Goal: Information Seeking & Learning: Learn about a topic

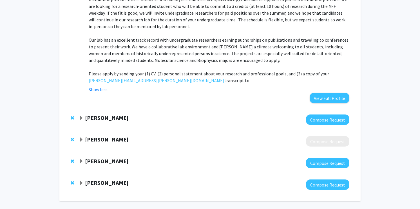
scroll to position [359, 0]
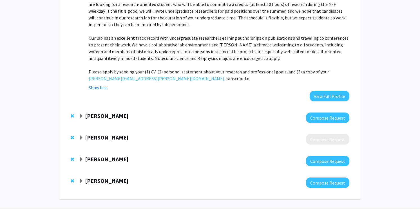
click at [82, 136] on span "Expand Janielle Maynard Bookmark" at bounding box center [81, 138] width 5 height 5
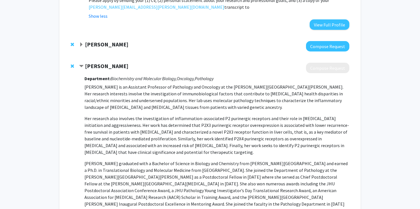
scroll to position [431, 0]
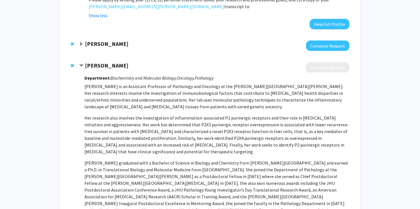
click at [82, 64] on span "Contract Janielle Maynard Bookmark" at bounding box center [81, 66] width 5 height 5
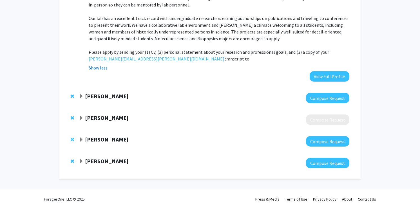
scroll to position [372, 0]
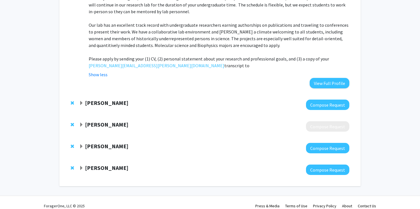
click at [84, 165] on div "[PERSON_NAME]" at bounding box center [140, 168] width 122 height 7
click at [81, 166] on span "Expand Kyriakos Papanicolaou Bookmark" at bounding box center [81, 168] width 5 height 5
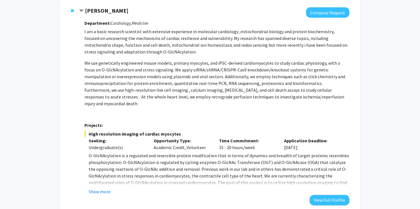
scroll to position [530, 0]
click at [106, 188] on button "Show more" at bounding box center [100, 191] width 22 height 7
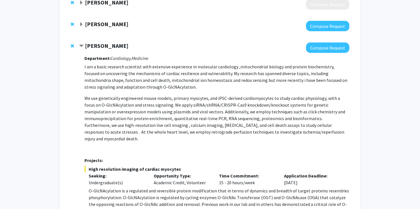
scroll to position [503, 0]
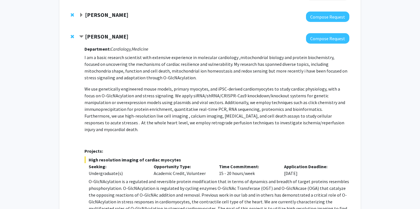
drag, startPoint x: 85, startPoint y: 31, endPoint x: 145, endPoint y: 33, distance: 60.1
click at [145, 33] on div "[PERSON_NAME]" at bounding box center [140, 36] width 122 height 7
copy strong "[PERSON_NAME]"
click at [117, 96] on p "We use genetically engineered mouse models, primary myocytes, and iPSC-derived …" at bounding box center [217, 109] width 265 height 47
click at [79, 35] on span "Contract Kyriakos Papanicolaou Bookmark" at bounding box center [81, 37] width 5 height 5
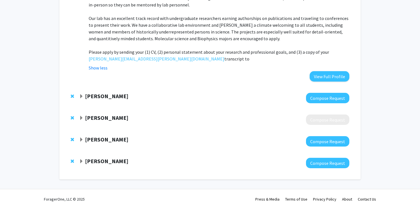
scroll to position [372, 0]
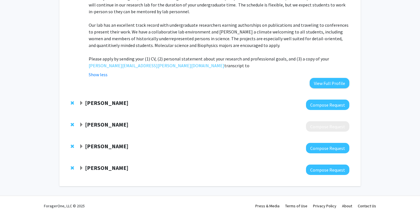
click at [81, 145] on span "Expand Anthony K. L. Leung Bookmark" at bounding box center [81, 147] width 5 height 5
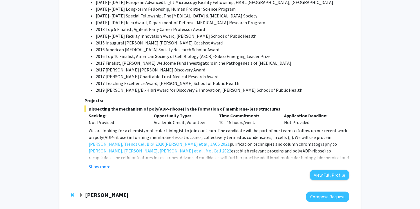
scroll to position [774, 0]
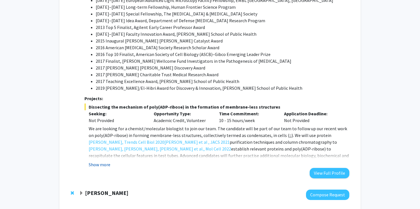
click at [97, 161] on button "Show more" at bounding box center [100, 164] width 22 height 7
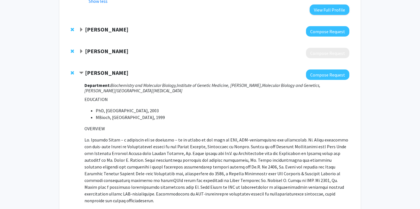
scroll to position [444, 0]
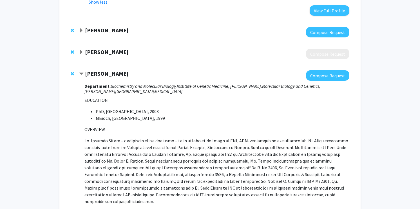
drag, startPoint x: 86, startPoint y: 65, endPoint x: 135, endPoint y: 65, distance: 49.3
click at [135, 70] on div "[PERSON_NAME]" at bounding box center [140, 73] width 122 height 7
copy strong "[PERSON_NAME]"
click at [82, 72] on span "Contract Anthony K. L. Leung Bookmark" at bounding box center [81, 74] width 5 height 5
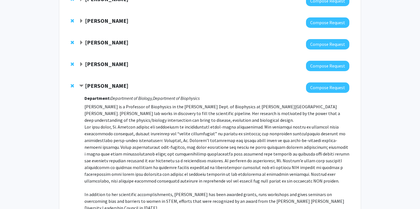
click at [82, 87] on span "Contract Karen Fleming Bookmark" at bounding box center [81, 86] width 5 height 5
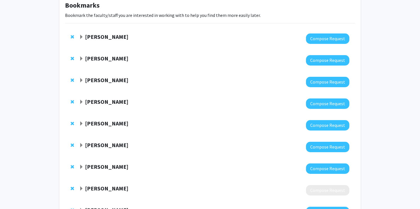
scroll to position [33, 0]
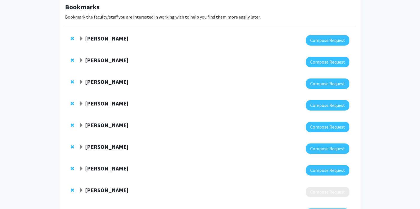
click at [82, 58] on span "Expand Yannis Paulus Bookmark" at bounding box center [81, 60] width 5 height 5
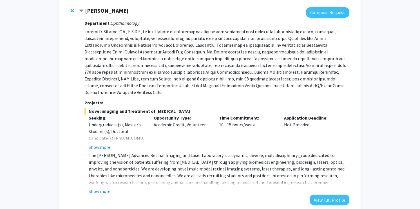
scroll to position [83, 0]
click at [107, 188] on button "Show more" at bounding box center [100, 191] width 22 height 7
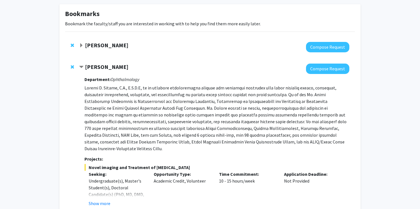
scroll to position [23, 0]
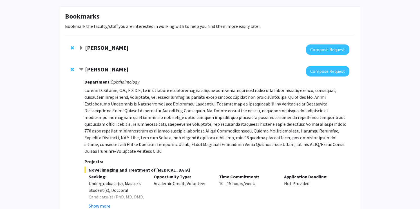
click at [81, 68] on span "Contract Yannis Paulus Bookmark" at bounding box center [81, 70] width 5 height 5
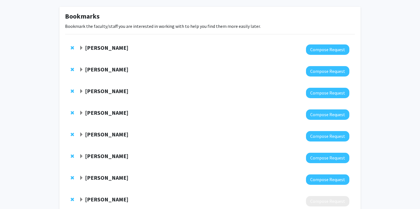
click at [81, 49] on span "Expand Raj Mukherjee Bookmark" at bounding box center [81, 48] width 5 height 5
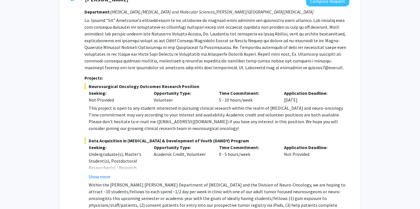
scroll to position [80, 0]
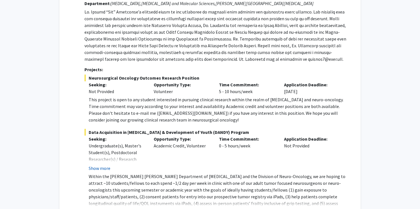
click at [107, 171] on button "Show more" at bounding box center [100, 168] width 22 height 7
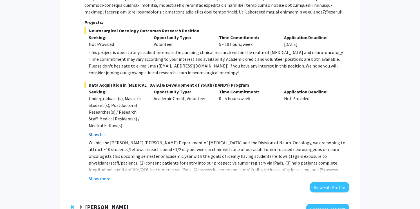
scroll to position [135, 0]
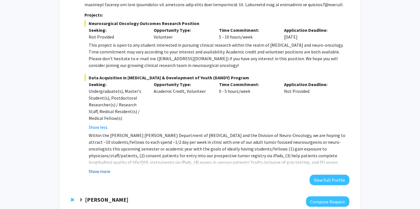
click at [108, 169] on button "Show more" at bounding box center [100, 171] width 22 height 7
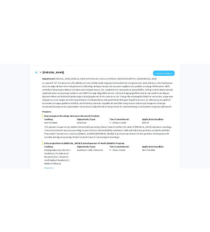
scroll to position [38, 0]
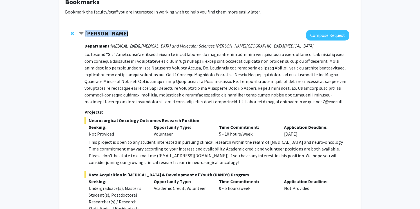
drag, startPoint x: 87, startPoint y: 34, endPoint x: 124, endPoint y: 34, distance: 37.5
click at [124, 34] on div "[PERSON_NAME]" at bounding box center [140, 33] width 122 height 7
copy strong "[PERSON_NAME]"
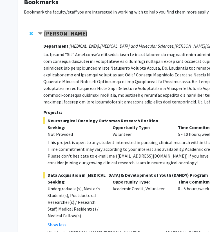
scroll to position [0, 0]
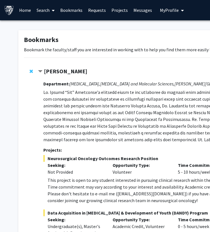
click at [39, 68] on div "[PERSON_NAME]" at bounding box center [99, 71] width 122 height 7
click at [40, 72] on span "Contract Raj Mukherjee Bookmark" at bounding box center [40, 71] width 5 height 5
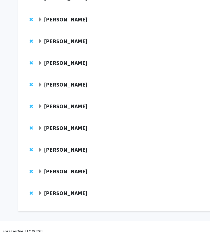
scroll to position [83, 0]
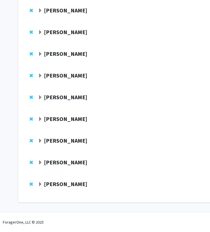
click at [41, 97] on span "Expand Karen Fleming Bookmark" at bounding box center [40, 97] width 5 height 5
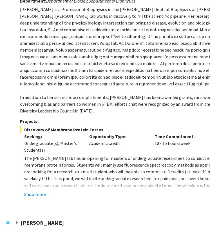
scroll to position [201, 23]
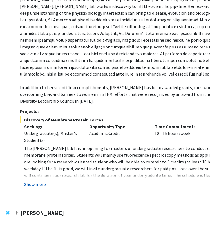
click at [36, 181] on button "Show more" at bounding box center [35, 184] width 22 height 7
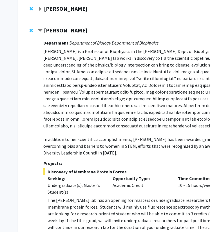
scroll to position [150, 0]
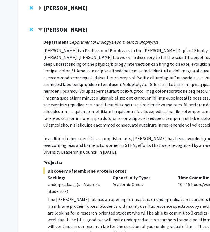
click at [40, 30] on span "Contract Karen Fleming Bookmark" at bounding box center [40, 30] width 5 height 5
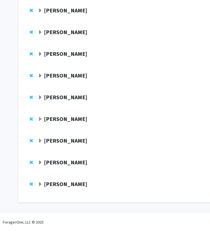
click at [40, 54] on span "Expand Sixuan Li Bookmark" at bounding box center [40, 54] width 5 height 5
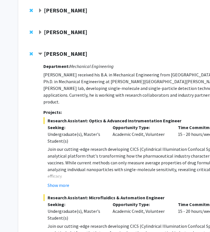
click at [30, 52] on span "Remove Sixuan Li from bookmarks" at bounding box center [31, 54] width 3 height 5
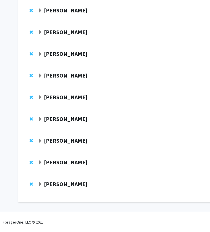
click at [40, 185] on span "Expand Kyriakos Papanicolaou Bookmark" at bounding box center [40, 184] width 5 height 5
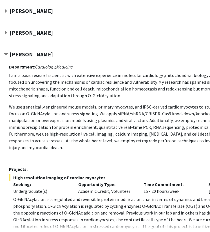
scroll to position [191, 34]
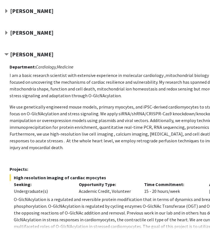
drag, startPoint x: 33, startPoint y: 55, endPoint x: 67, endPoint y: 55, distance: 33.3
click at [67, 55] on div "[PERSON_NAME]" at bounding box center [65, 54] width 122 height 7
copy strong "Papanicolaou"
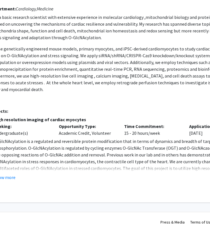
scroll to position [249, 47]
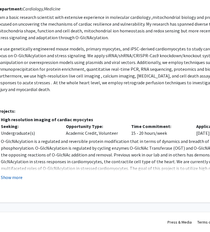
click at [13, 178] on button "Show more" at bounding box center [12, 177] width 22 height 7
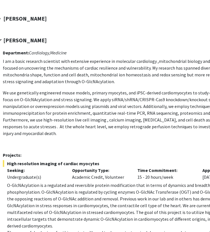
scroll to position [205, 43]
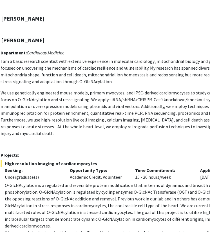
click at [57, 71] on p "I am a basic research scientist with extensive experience in molecular cardiolo…" at bounding box center [133, 71] width 265 height 27
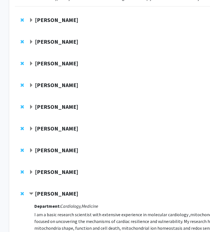
scroll to position [51, 9]
click at [42, 101] on div "[PERSON_NAME] Compose Request" at bounding box center [160, 109] width 290 height 22
click at [31, 106] on span "Expand Karen Fleming Bookmark" at bounding box center [31, 107] width 5 height 5
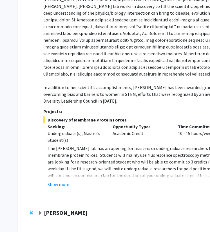
scroll to position [0, 0]
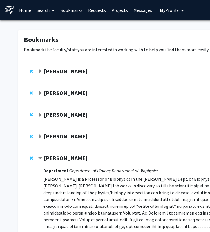
click at [39, 157] on span "Contract Karen Fleming Bookmark" at bounding box center [40, 158] width 5 height 5
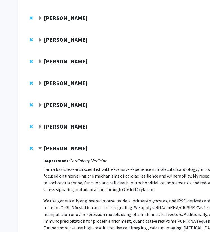
click at [41, 149] on span "Contract Kyriakos Papanicolaou Bookmark" at bounding box center [40, 148] width 5 height 5
